Goal: Task Accomplishment & Management: Manage account settings

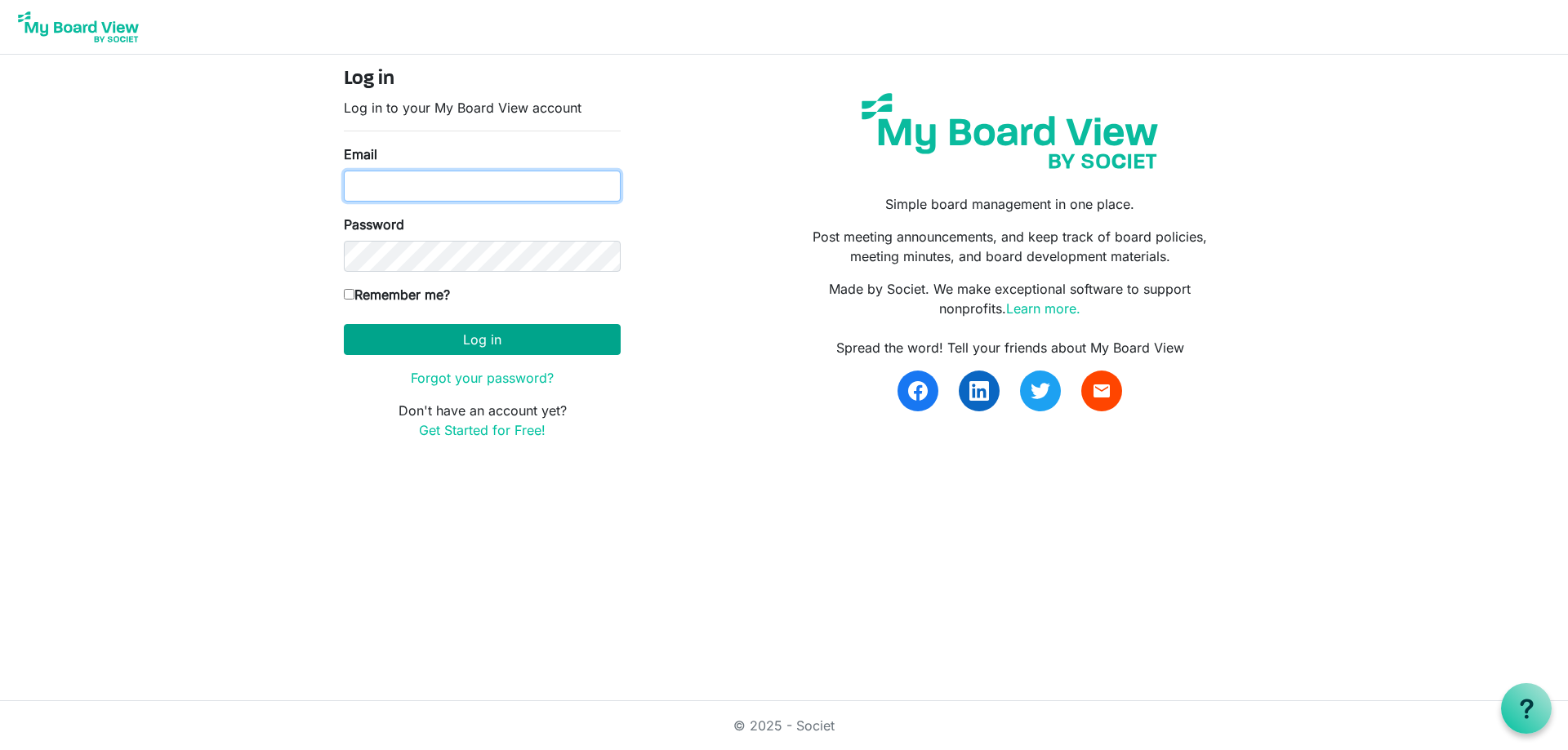
type input "larisa.steward@gmail.com"
click at [473, 347] on button "Log in" at bounding box center [483, 340] width 277 height 31
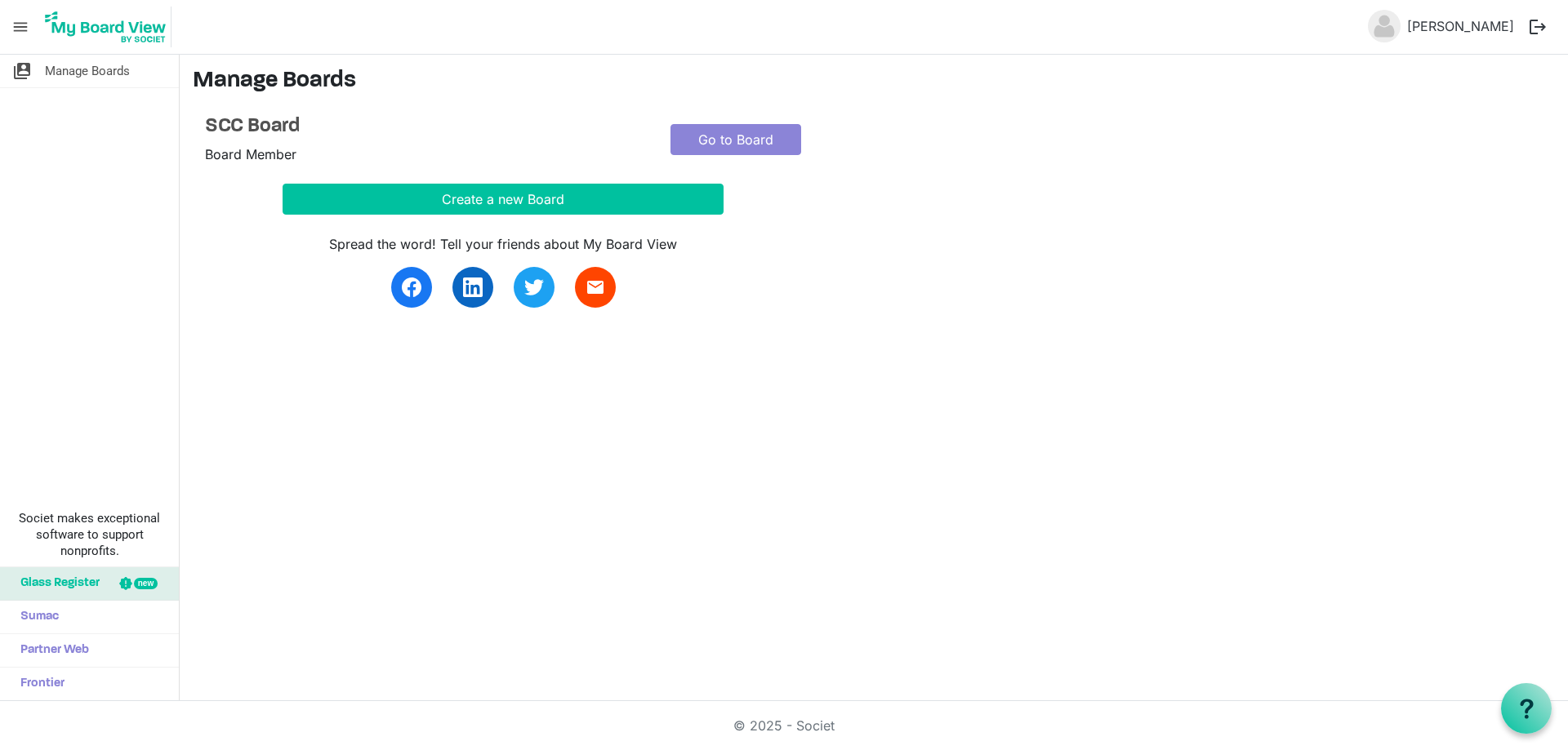
click at [1537, 26] on button "logout" at bounding box center [1537, 26] width 34 height 34
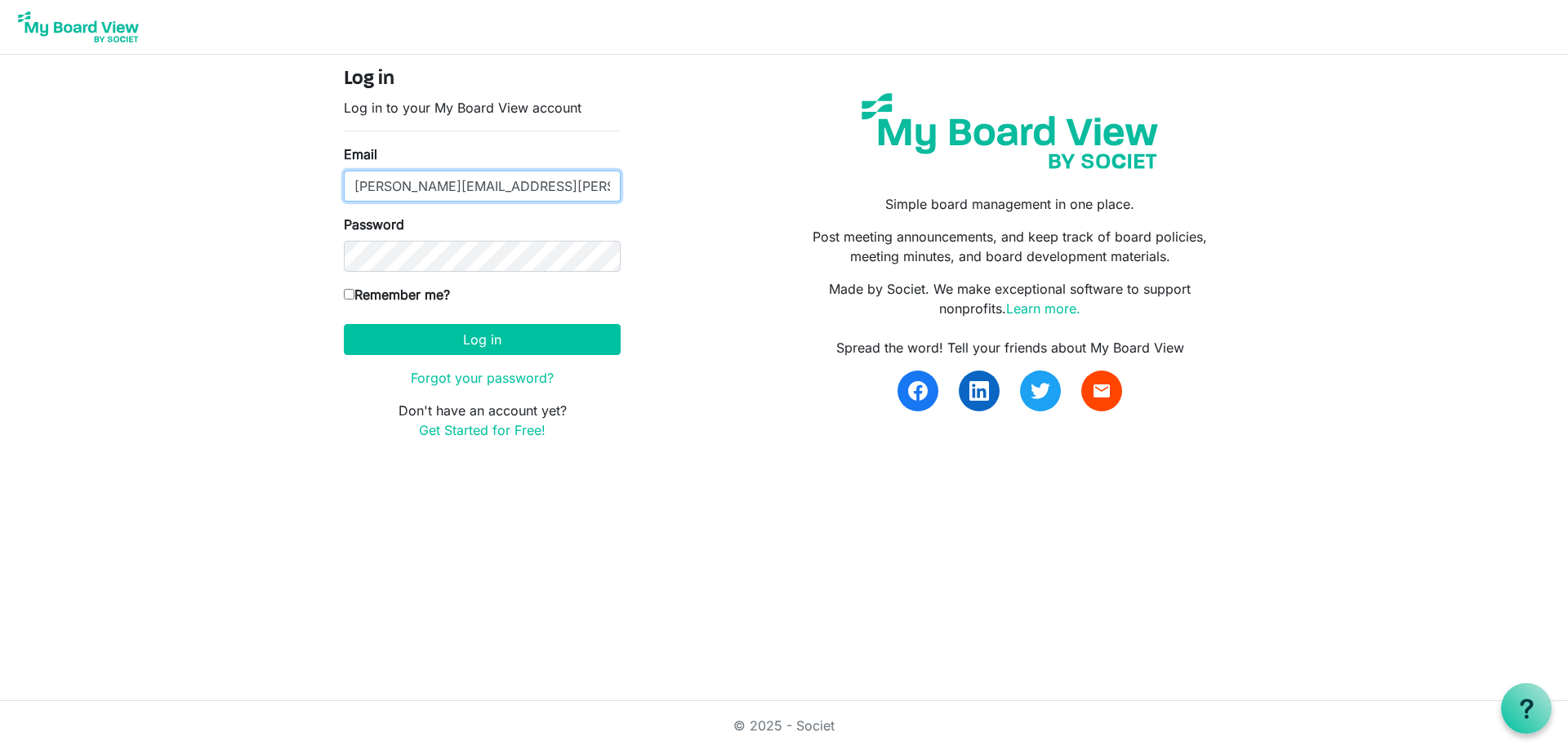
click at [483, 186] on input "larisa.steward@gmail.com" at bounding box center [483, 186] width 277 height 31
type input "lori.steward@globalgatheringplace.com"
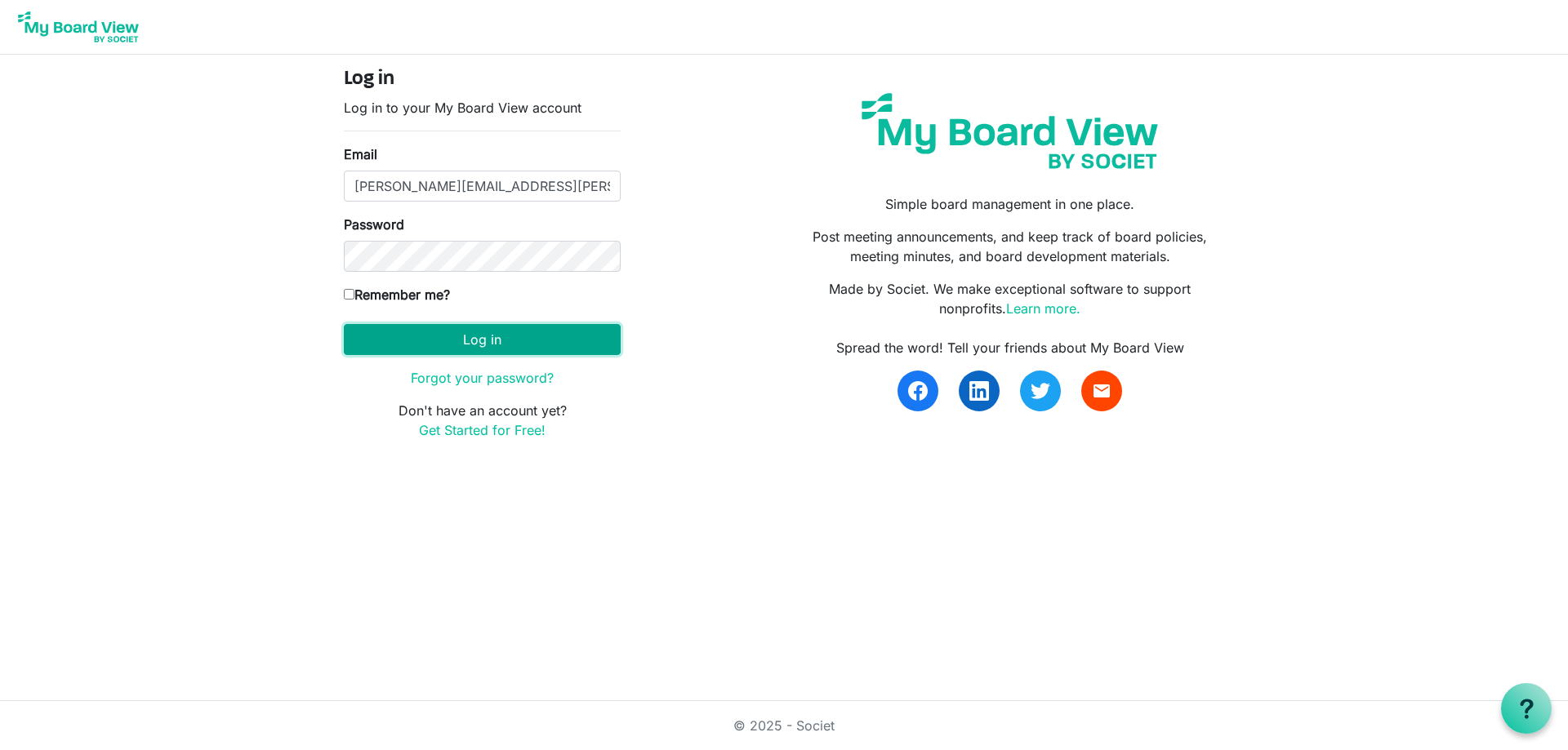
click at [476, 328] on button "Log in" at bounding box center [483, 340] width 277 height 31
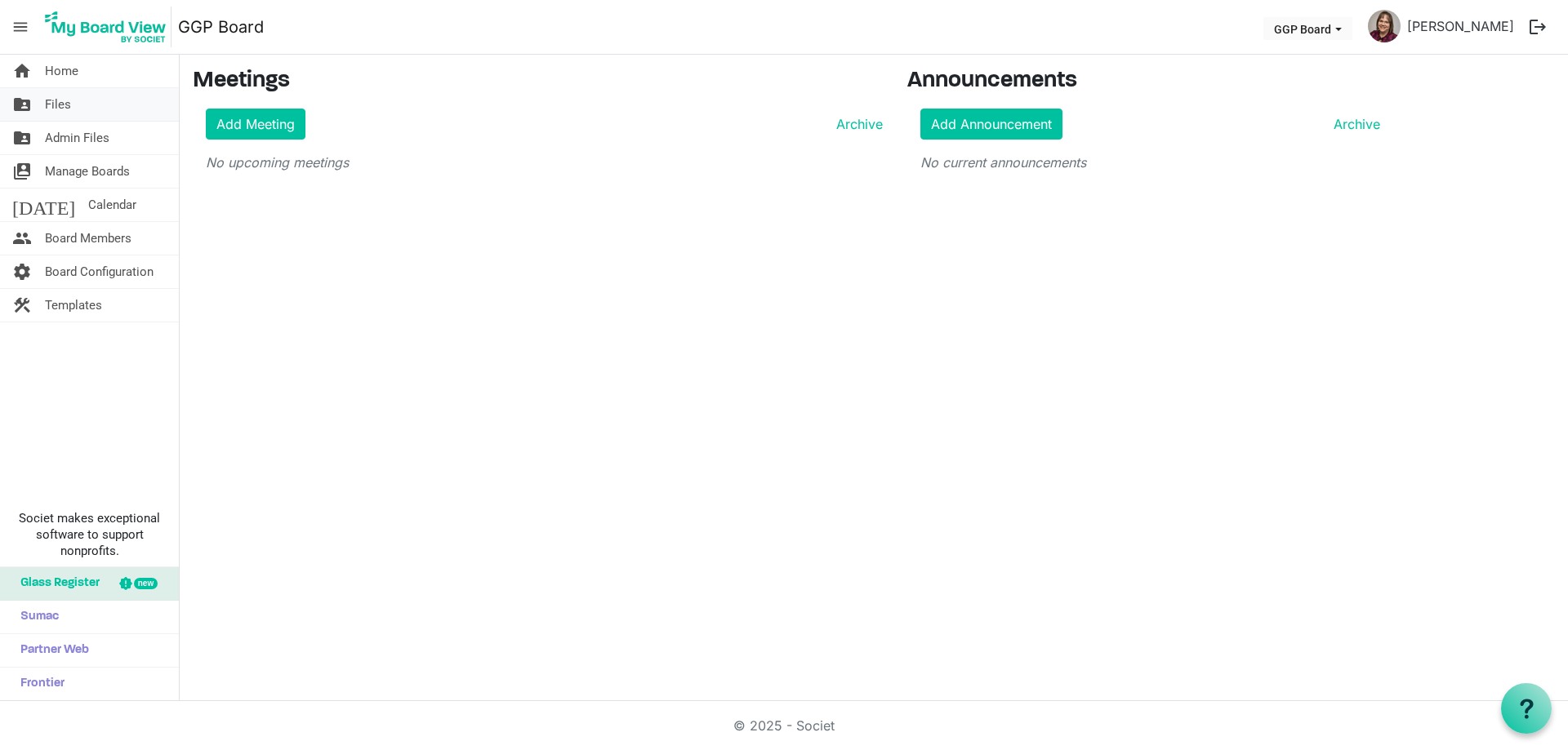
click at [61, 105] on span "Files" at bounding box center [58, 104] width 26 height 32
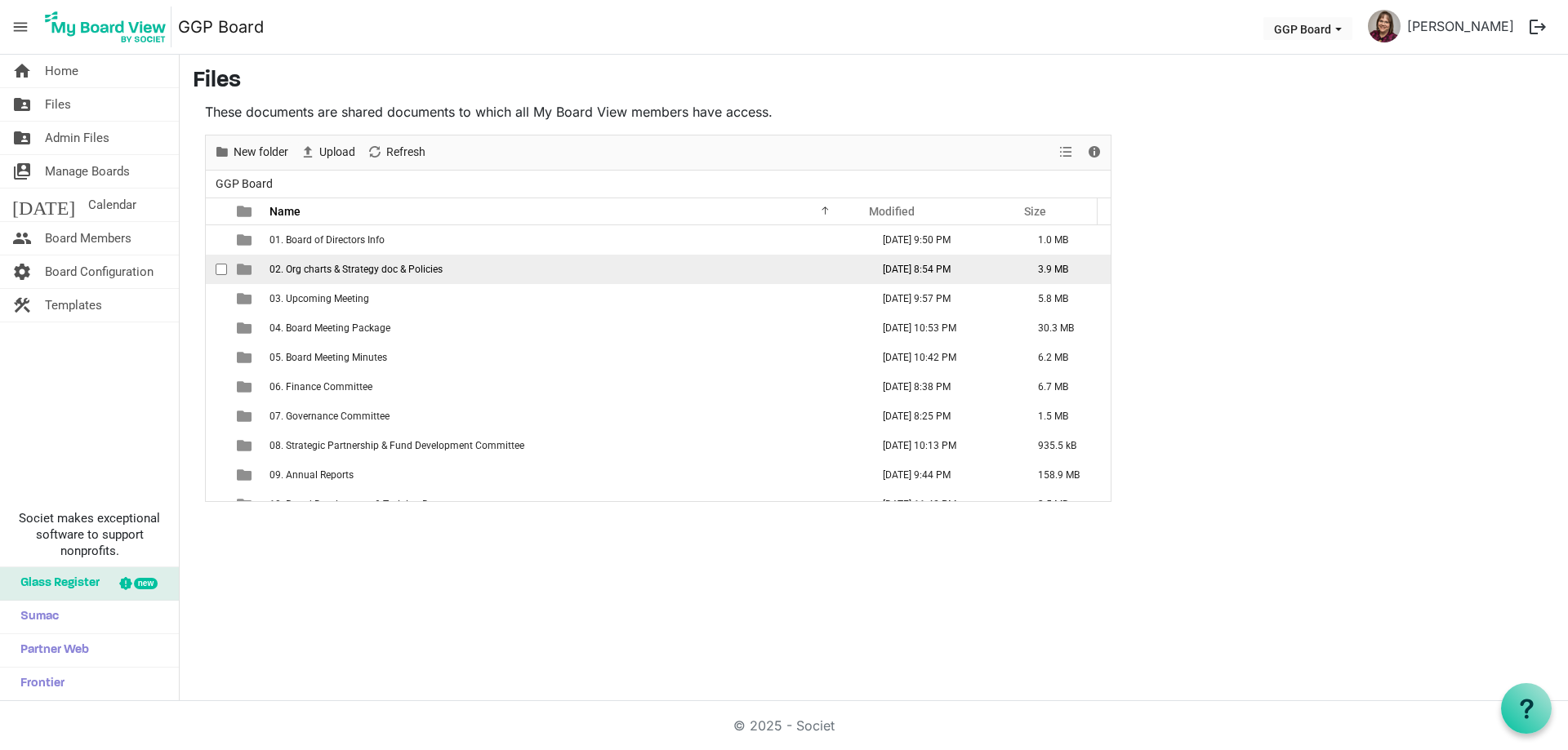
click at [345, 272] on span "02. Org charts & Strategy doc & Policies" at bounding box center [355, 269] width 173 height 11
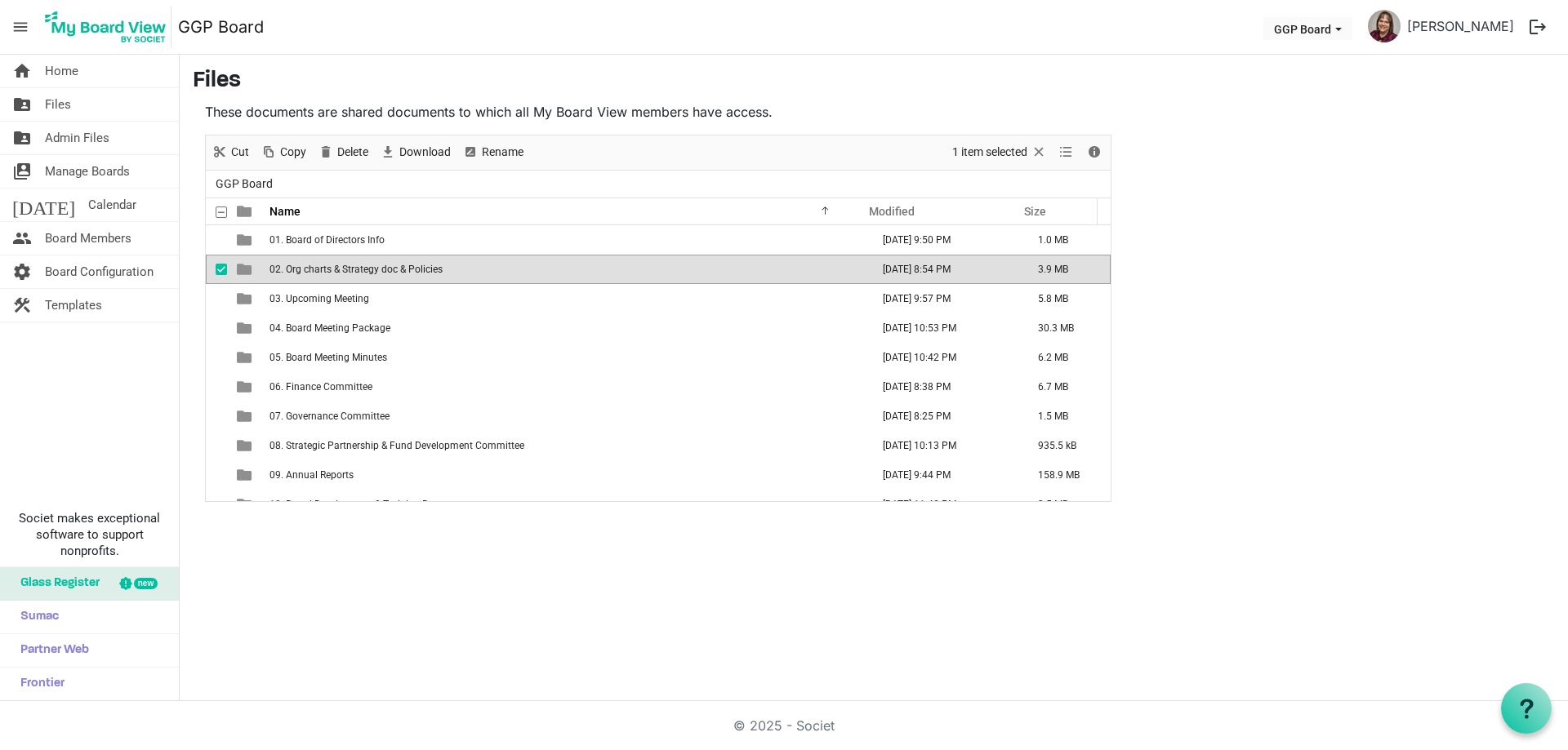
click at [341, 271] on span "02. Org charts & Strategy doc & Policies" at bounding box center [355, 269] width 173 height 11
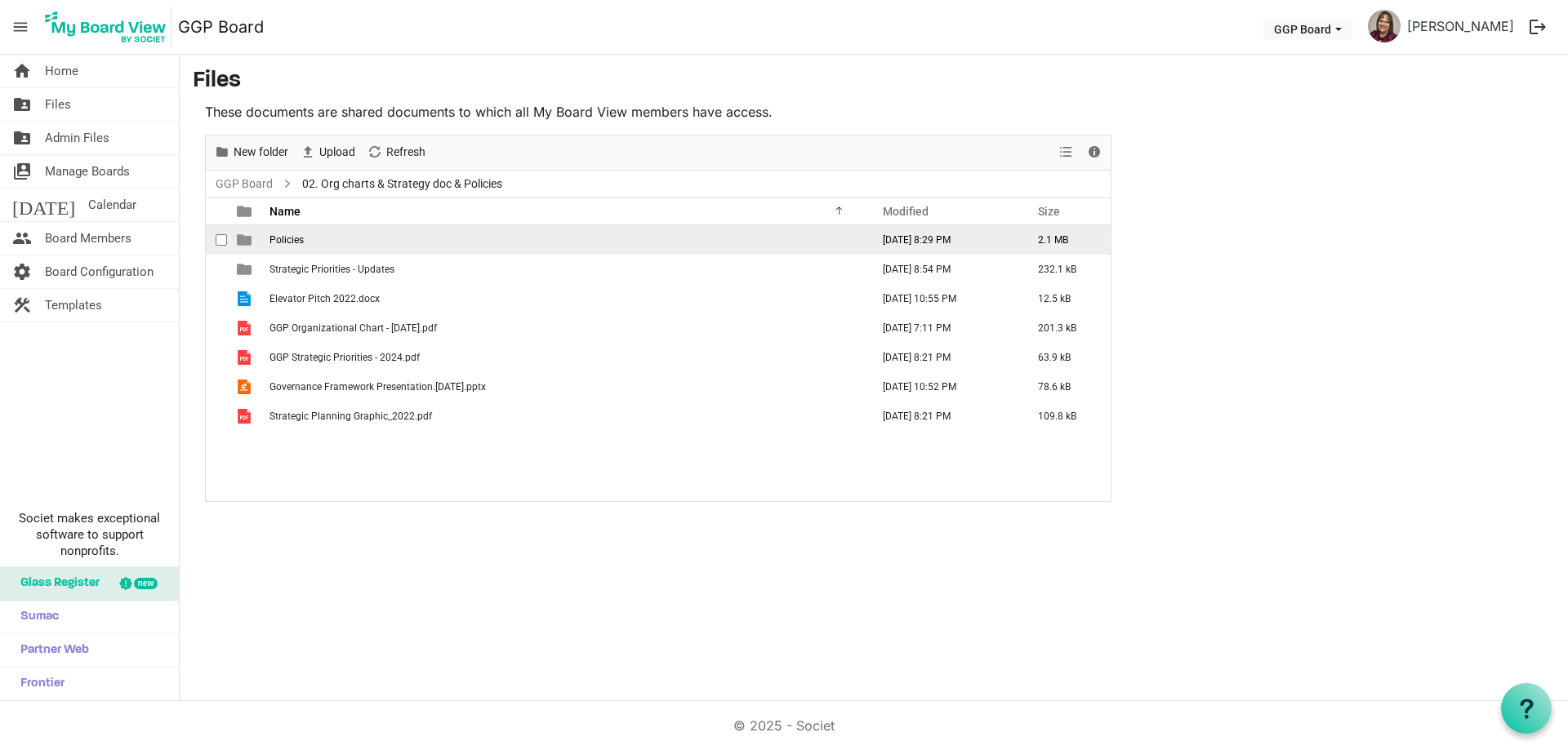
click at [295, 240] on span "Policies" at bounding box center [286, 240] width 34 height 11
click at [295, 237] on span "Policies" at bounding box center [286, 240] width 34 height 11
click at [299, 236] on span "Policies" at bounding box center [286, 240] width 34 height 11
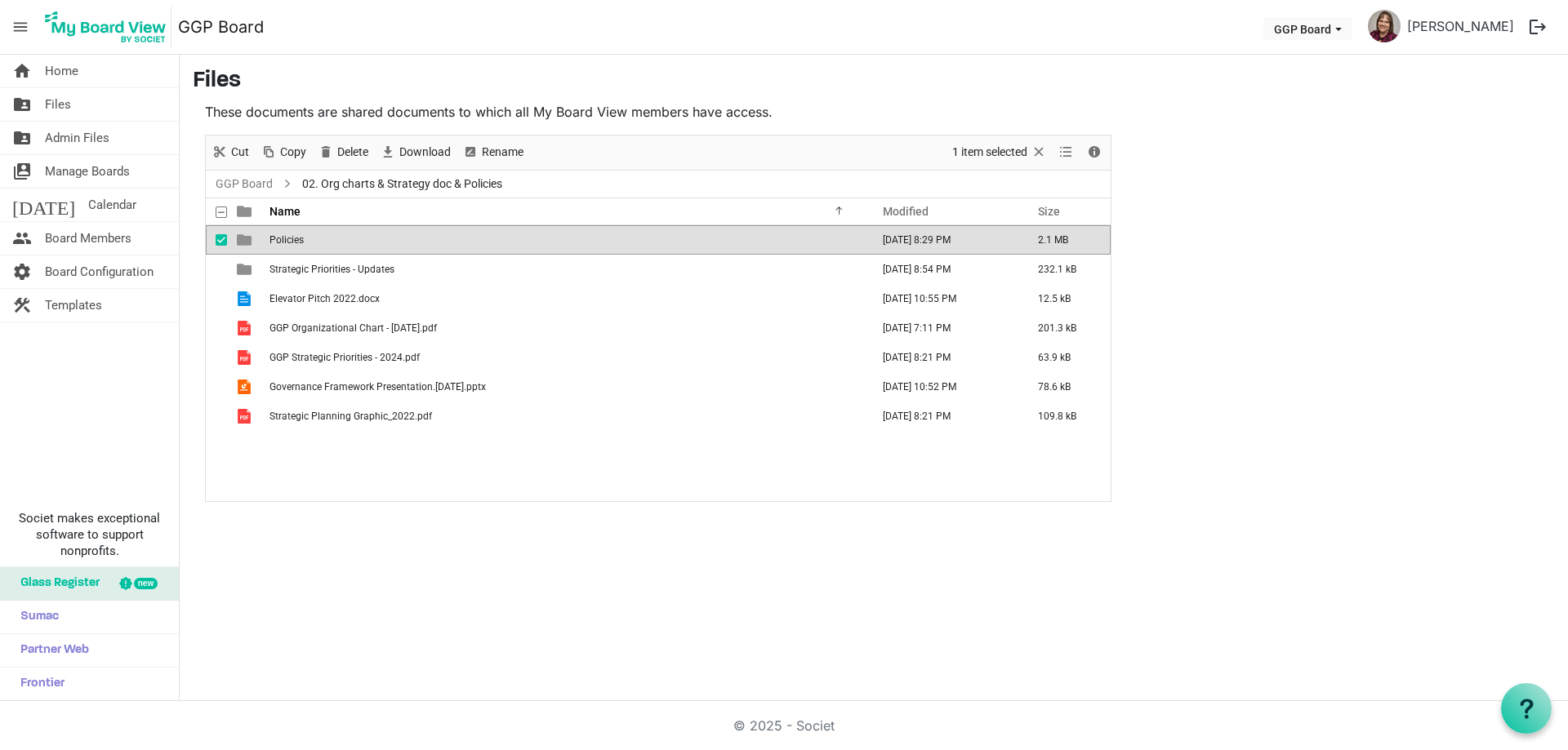
click at [299, 236] on span "Policies" at bounding box center [286, 240] width 34 height 11
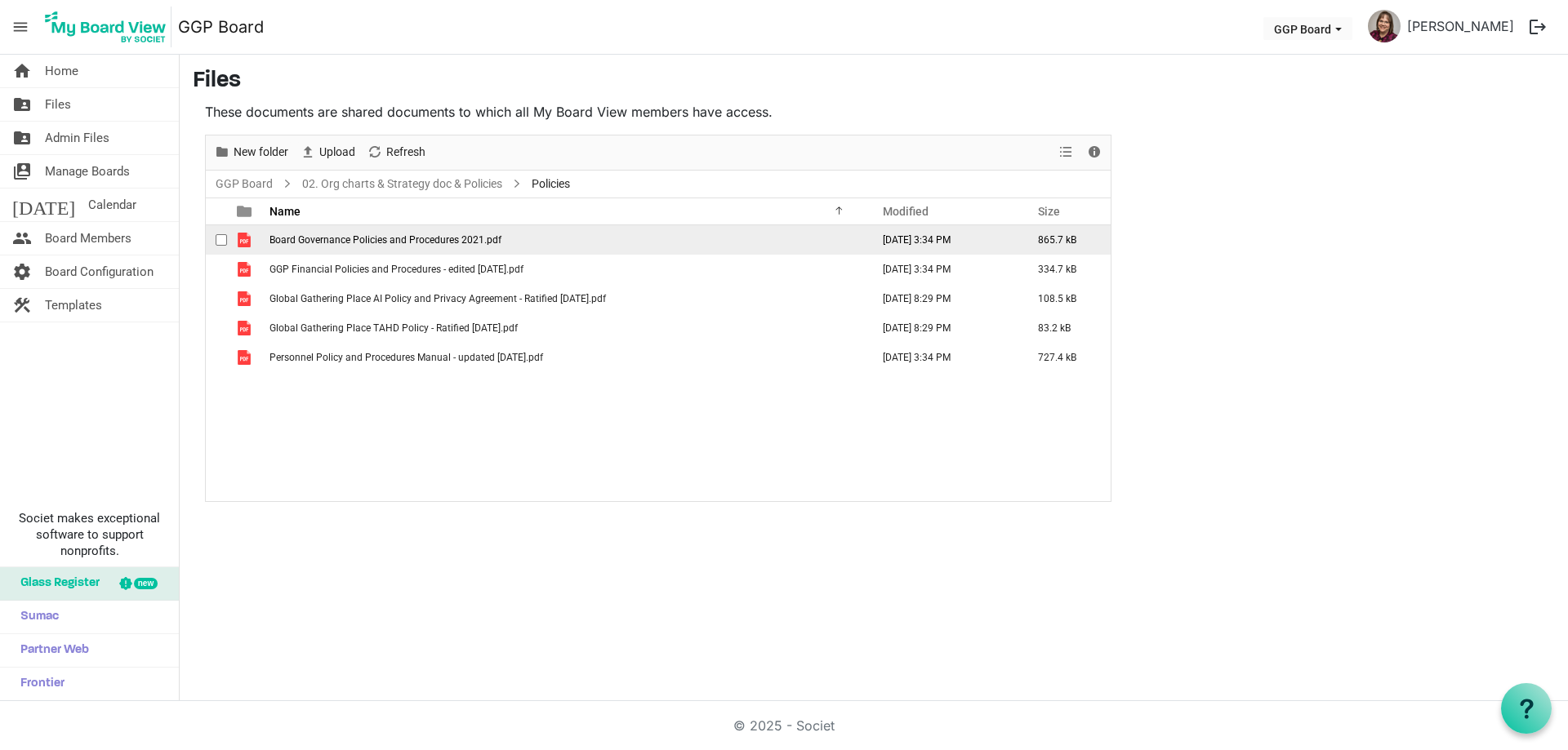
click at [438, 244] on span "Board Governance Policies and Procedures 2021.pdf" at bounding box center [385, 240] width 232 height 11
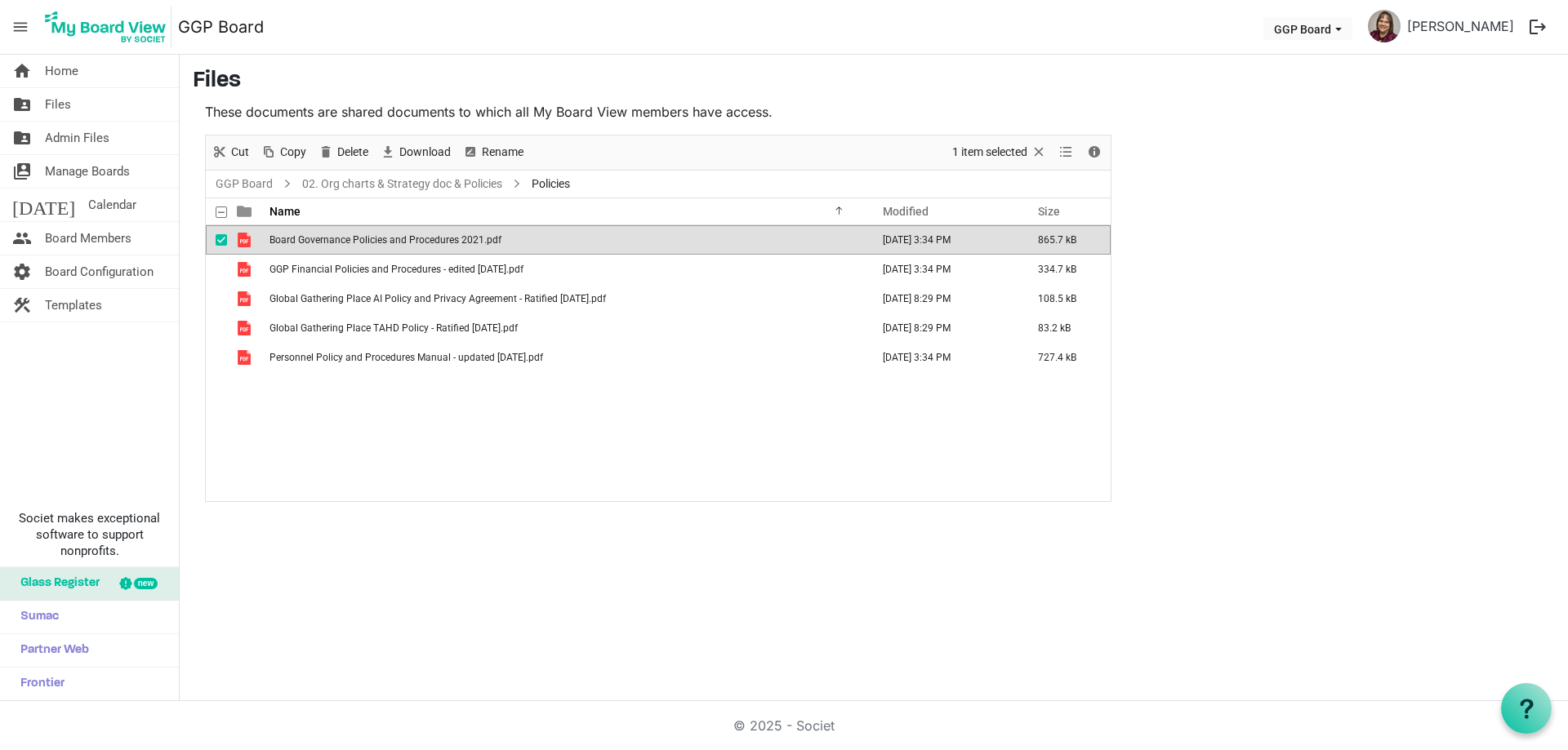
click at [438, 244] on span "Board Governance Policies and Procedures 2021.pdf" at bounding box center [385, 240] width 232 height 11
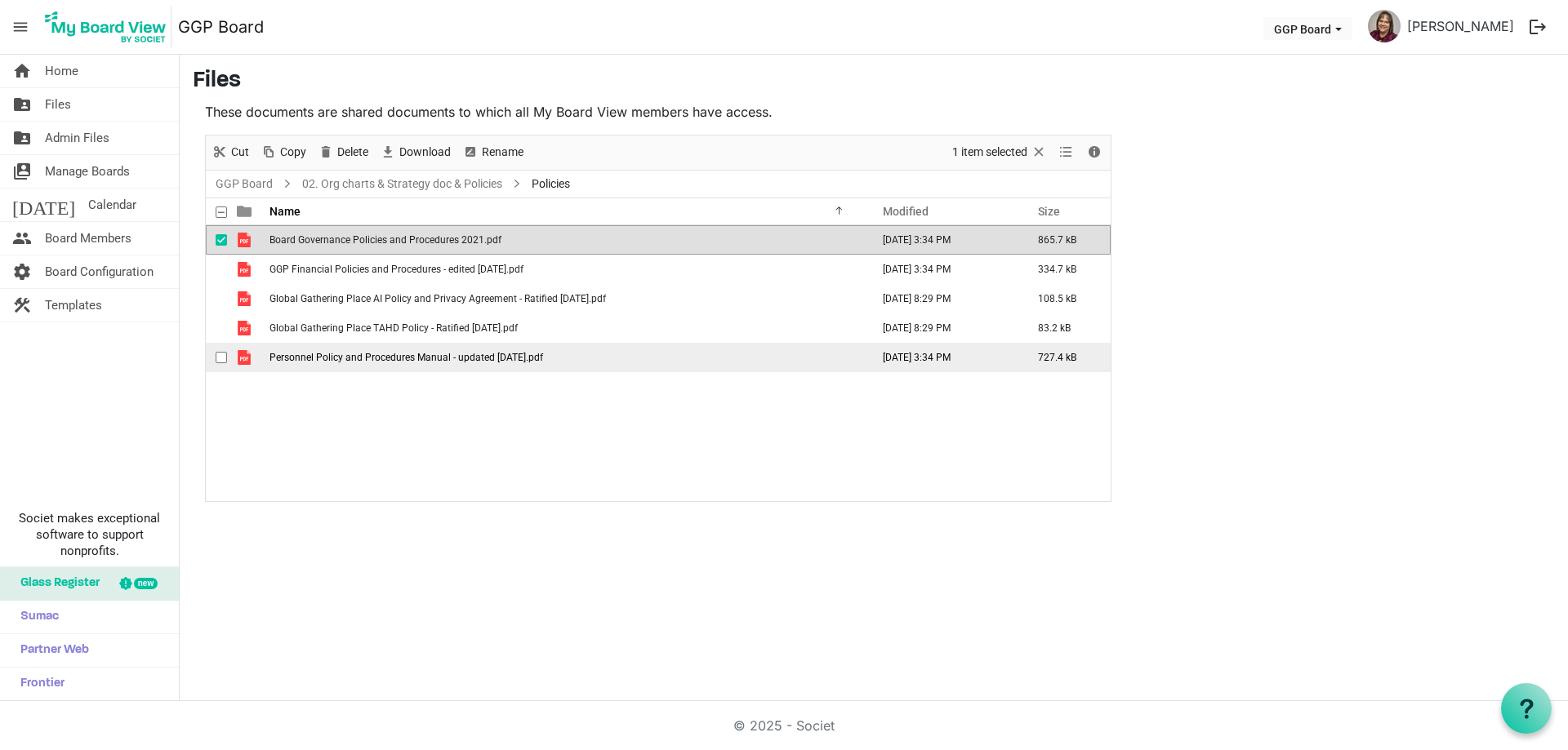
click at [390, 358] on span "Personnel Policy and Procedures Manual - updated [DATE].pdf" at bounding box center [406, 357] width 274 height 11
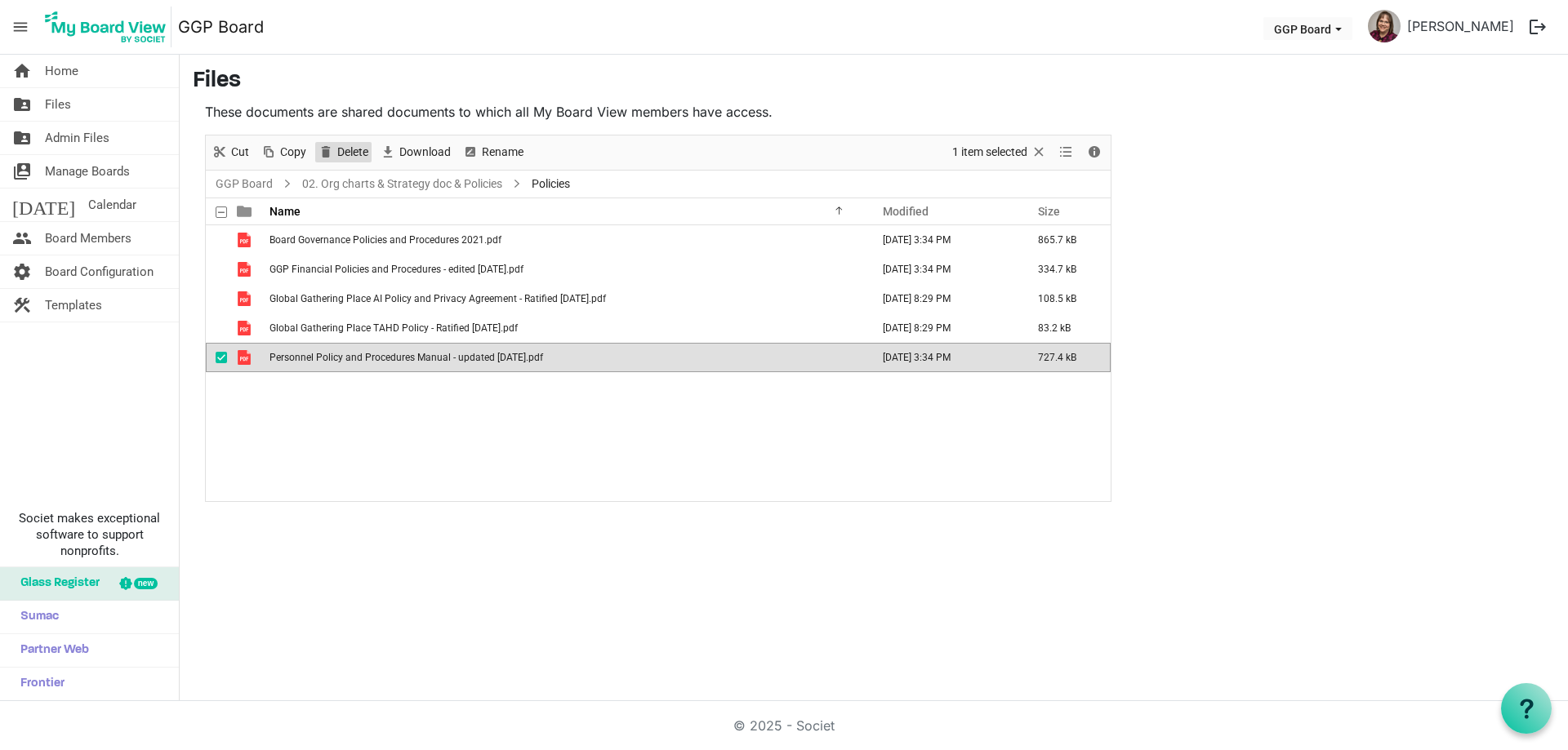
click at [345, 150] on span "Delete" at bounding box center [352, 152] width 34 height 20
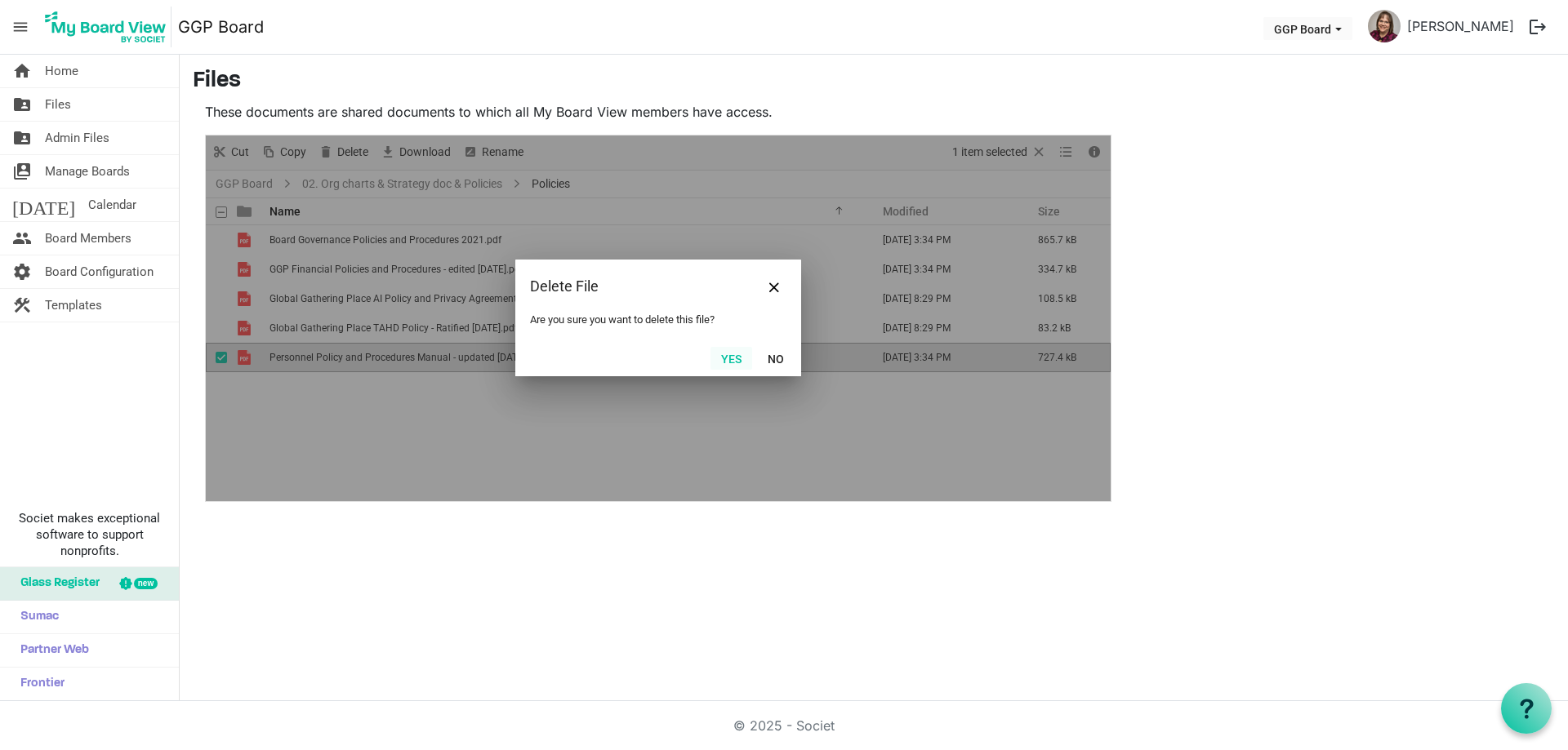
click at [721, 360] on button "Yes" at bounding box center [731, 358] width 42 height 23
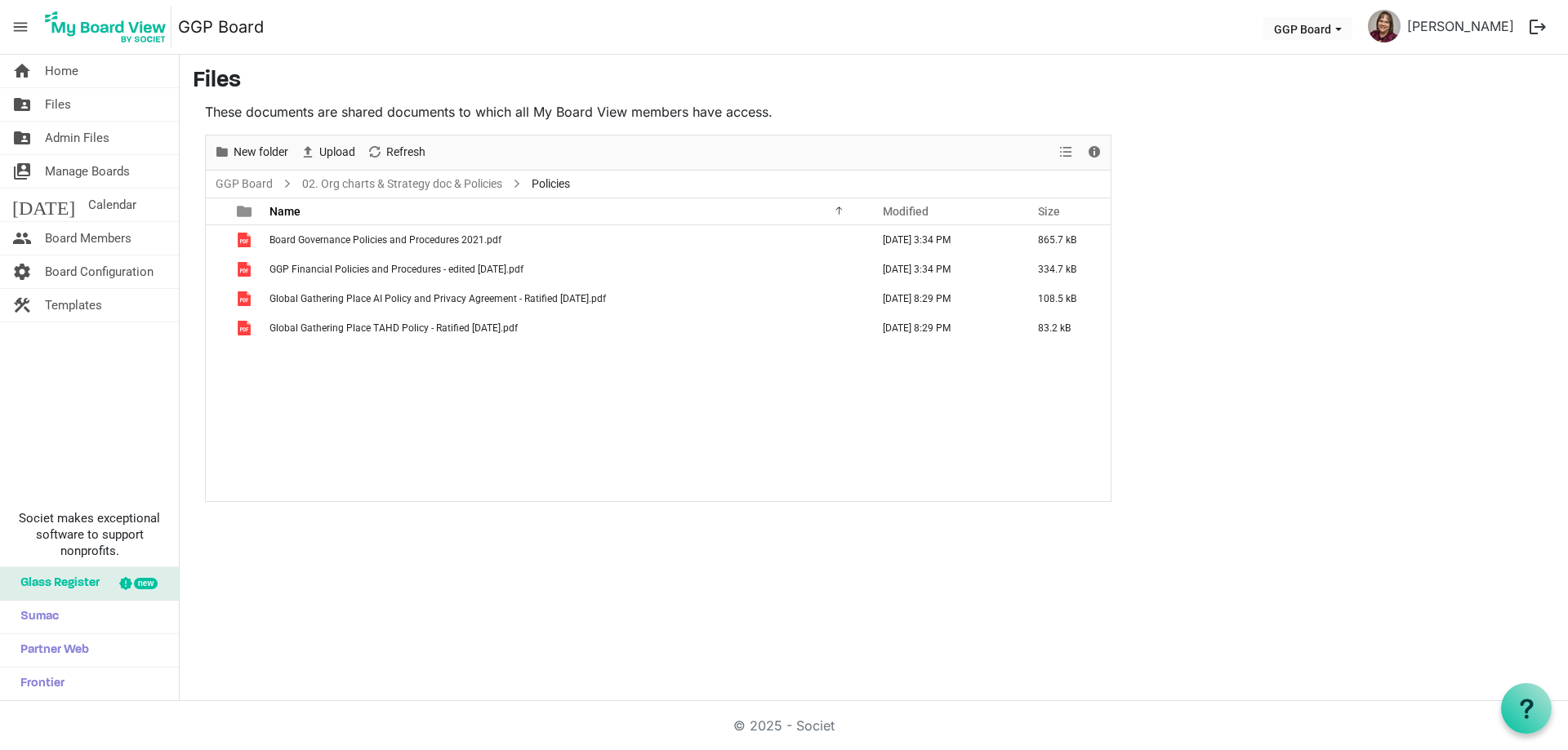
click at [323, 141] on div "Upload" at bounding box center [327, 152] width 67 height 34
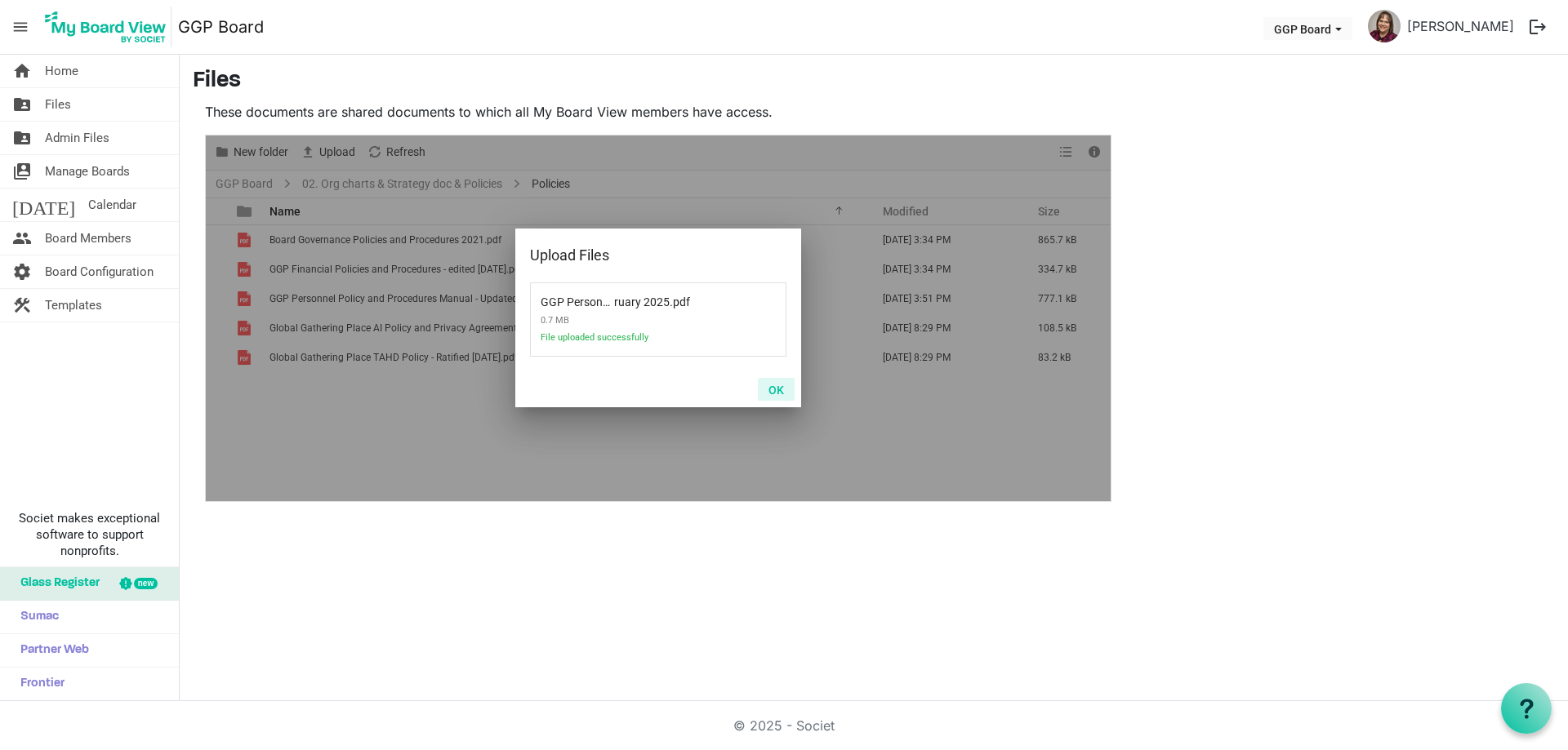
click at [782, 395] on button "OK" at bounding box center [776, 389] width 37 height 23
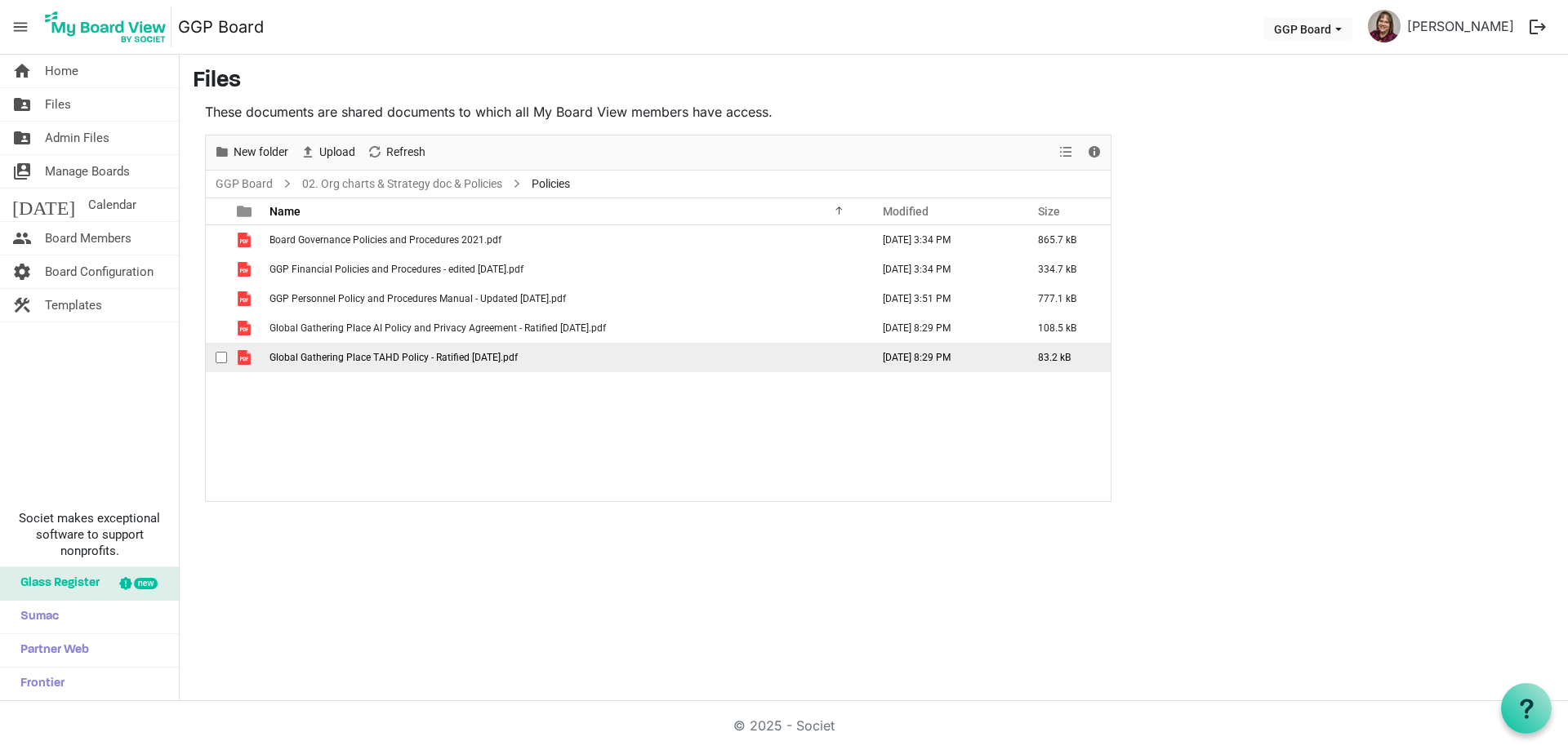
click at [395, 355] on span "Global Gathering Place TAHD Policy - Ratified [DATE].pdf" at bounding box center [393, 357] width 248 height 11
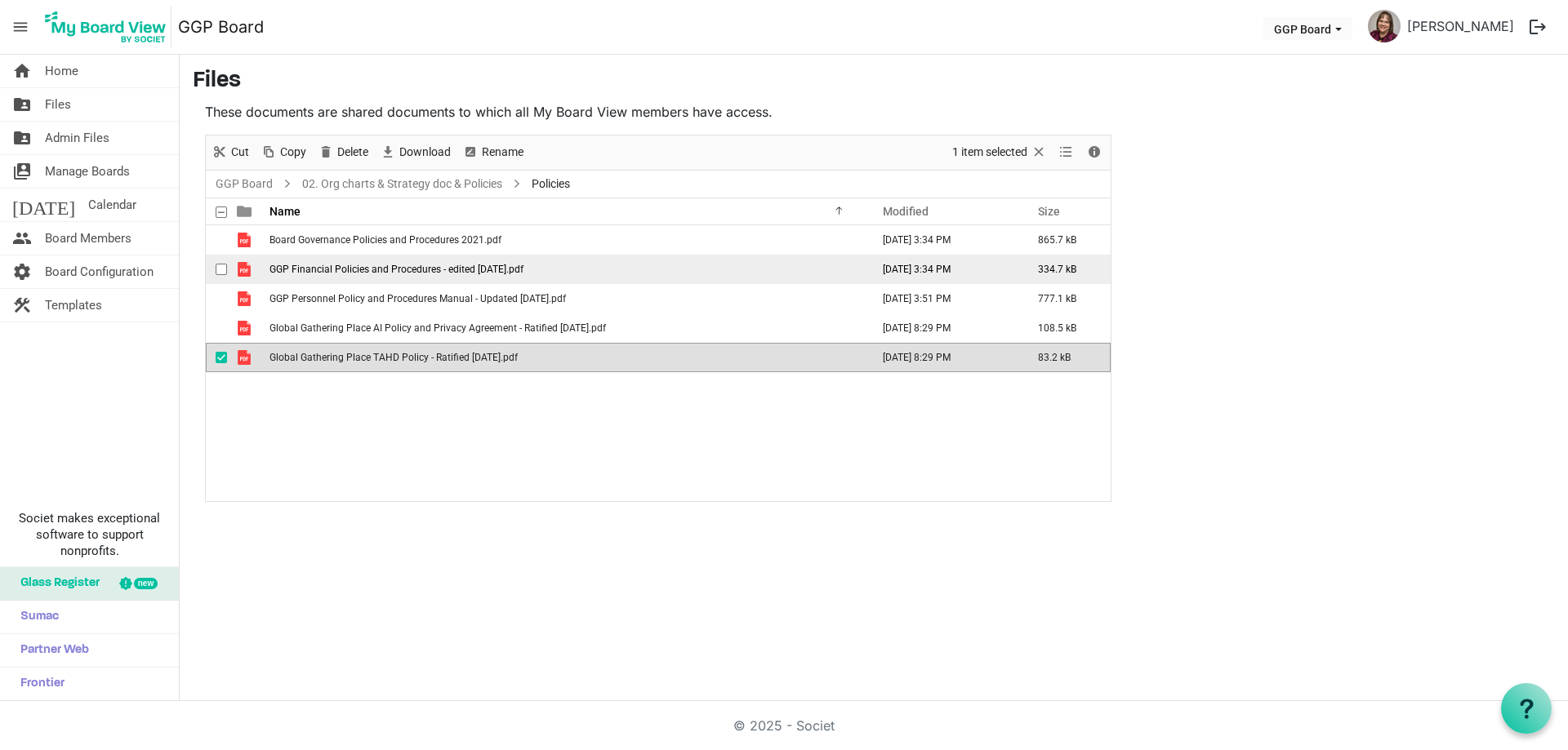
click at [408, 268] on span "GGP Financial Policies and Procedures - edited [DATE].pdf" at bounding box center [396, 269] width 254 height 11
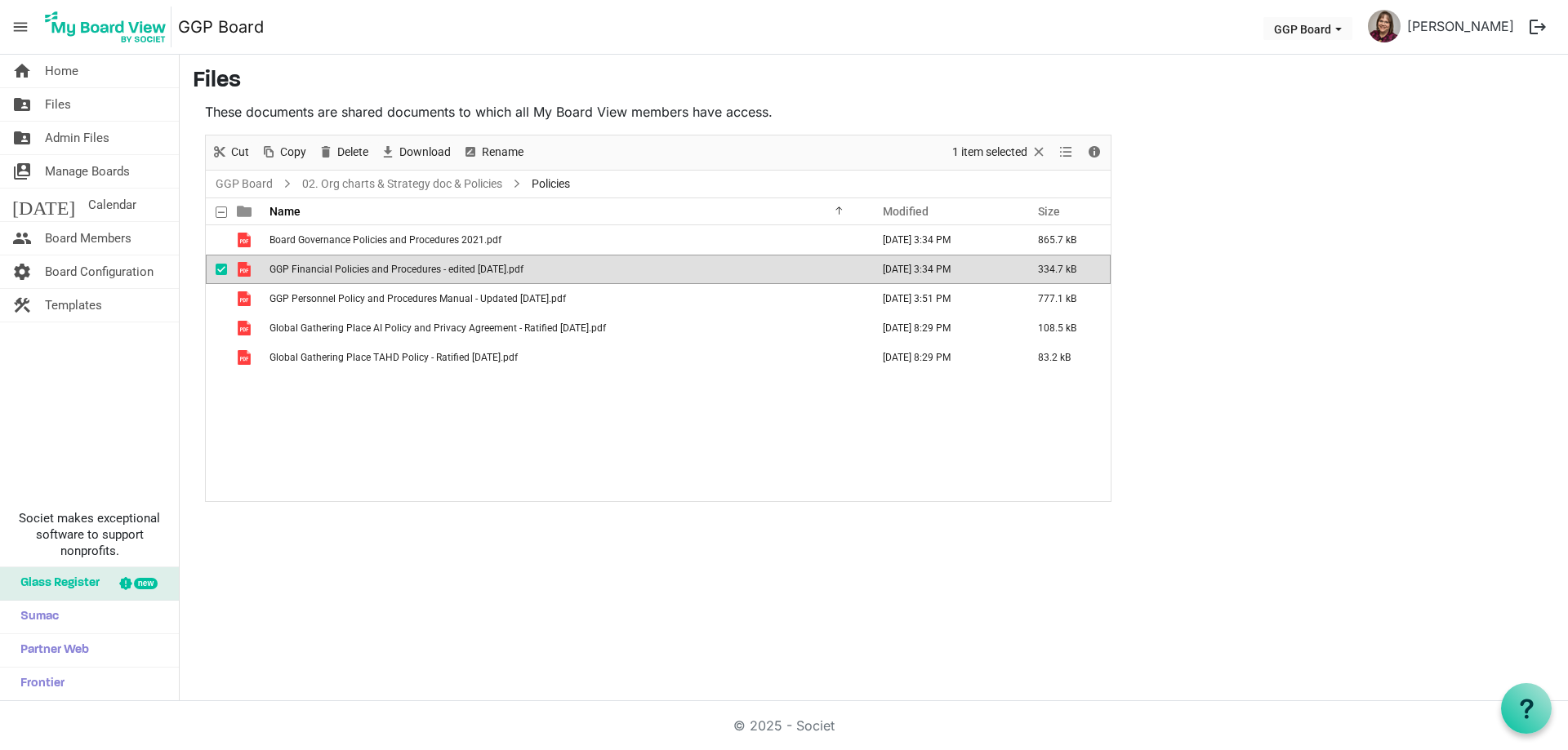
click at [408, 268] on span "GGP Financial Policies and Procedures - edited [DATE].pdf" at bounding box center [396, 269] width 254 height 11
